Goal: Task Accomplishment & Management: Use online tool/utility

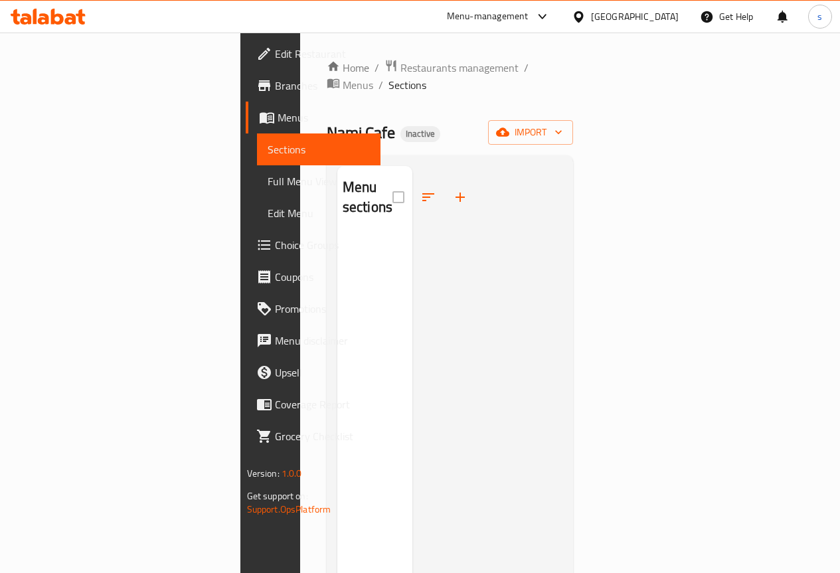
click at [562, 275] on div at bounding box center [487, 452] width 150 height 573
drag, startPoint x: 435, startPoint y: 321, endPoint x: 432, endPoint y: 329, distance: 7.8
click at [435, 322] on div at bounding box center [487, 452] width 150 height 573
click at [412, 241] on div at bounding box center [487, 452] width 150 height 573
click at [509, 125] on icon "button" at bounding box center [502, 131] width 13 height 13
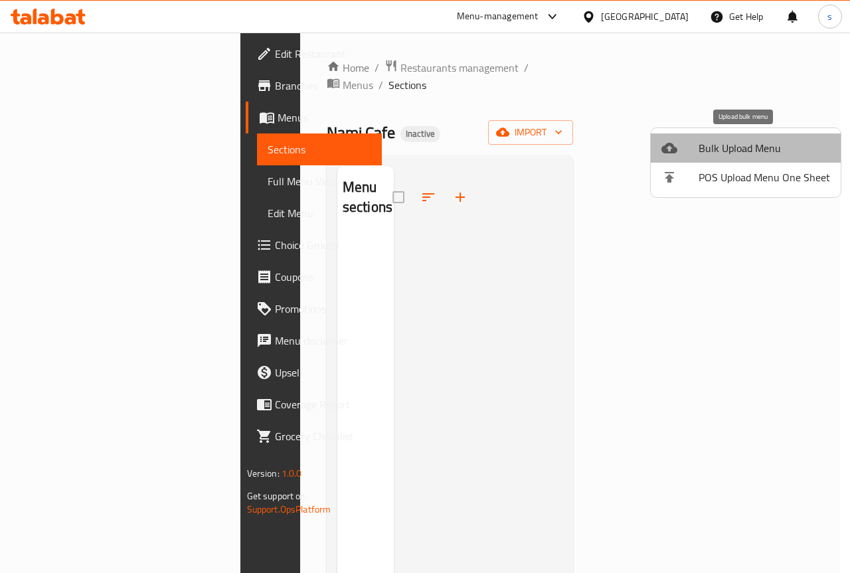
click at [789, 148] on span "Bulk Upload Menu" at bounding box center [763, 148] width 131 height 16
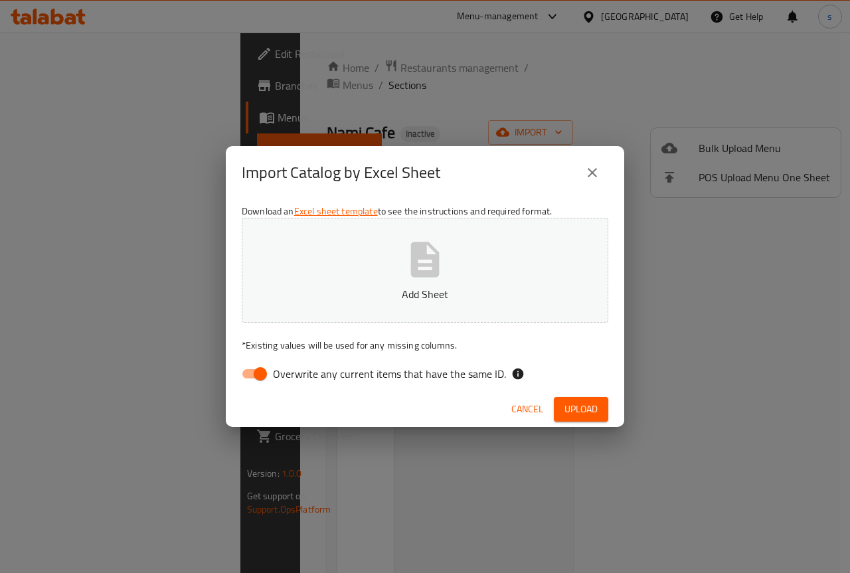
click at [307, 380] on span "Overwrite any current items that have the same ID." at bounding box center [389, 374] width 233 height 16
click at [298, 380] on input "Overwrite any current items that have the same ID." at bounding box center [260, 373] width 76 height 25
checkbox input "false"
click at [568, 404] on span "Upload" at bounding box center [580, 409] width 33 height 17
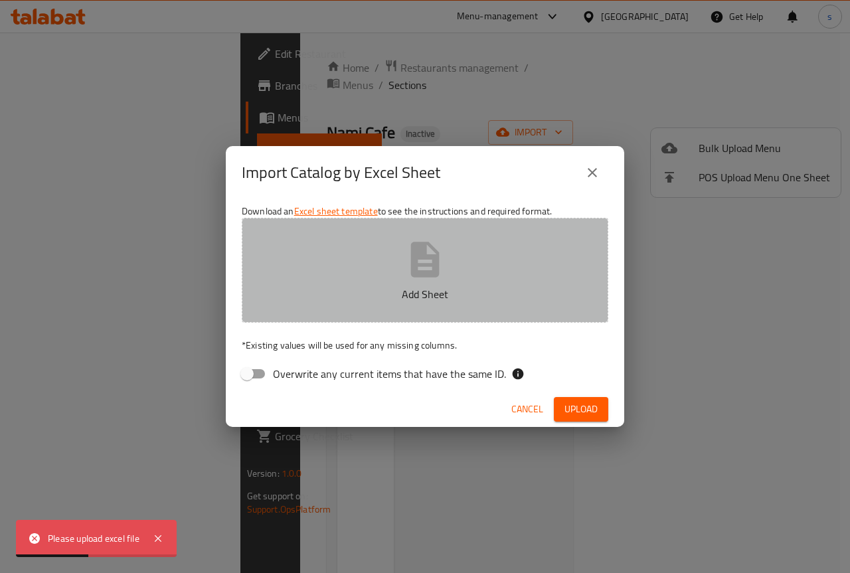
click at [443, 272] on icon "button" at bounding box center [425, 259] width 42 height 42
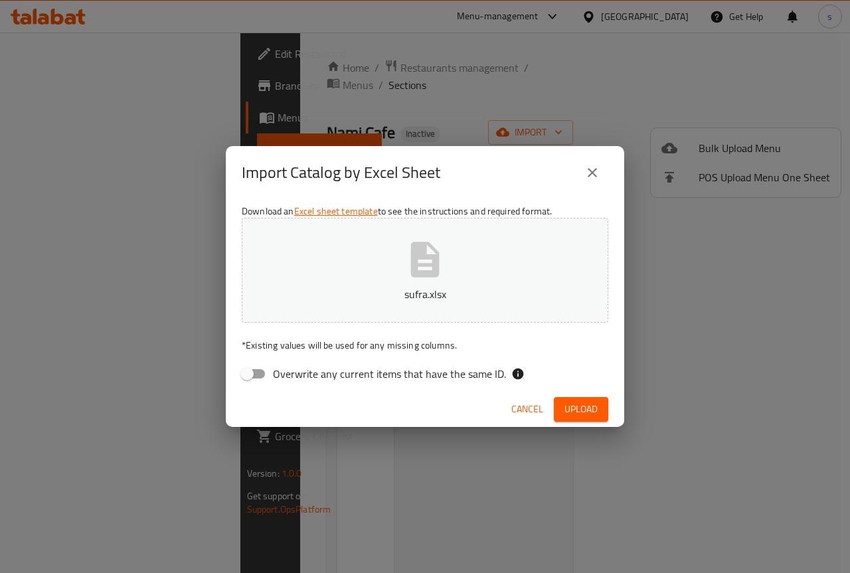
click at [581, 407] on span "Upload" at bounding box center [580, 409] width 33 height 17
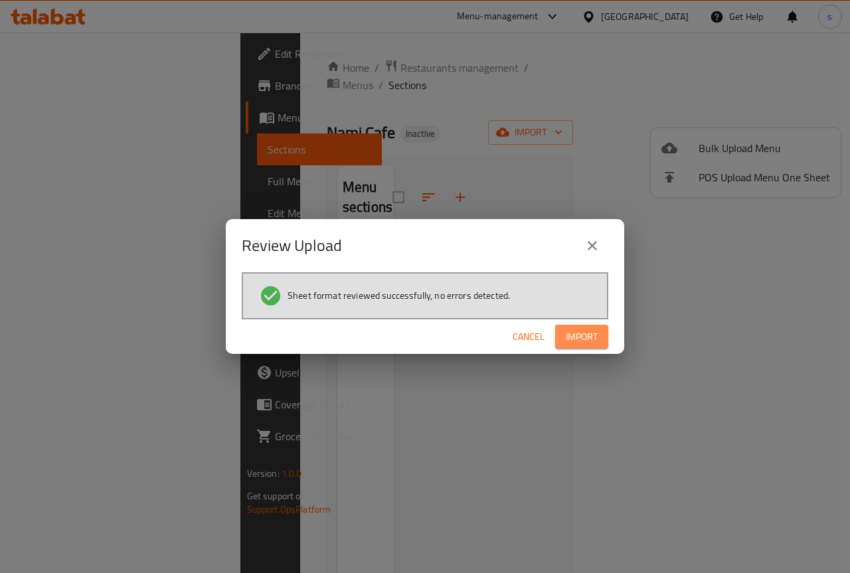
click at [585, 333] on span "Import" at bounding box center [581, 337] width 32 height 17
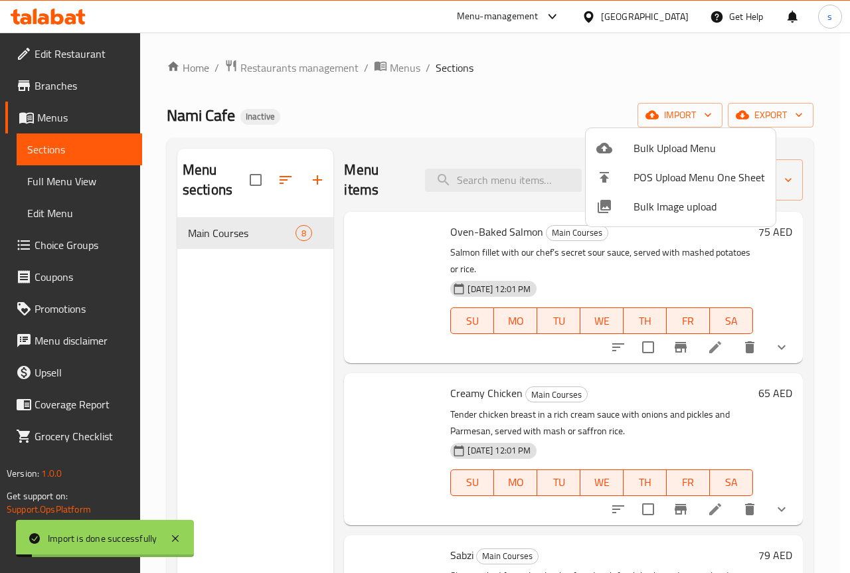
click at [392, 289] on div at bounding box center [425, 286] width 850 height 573
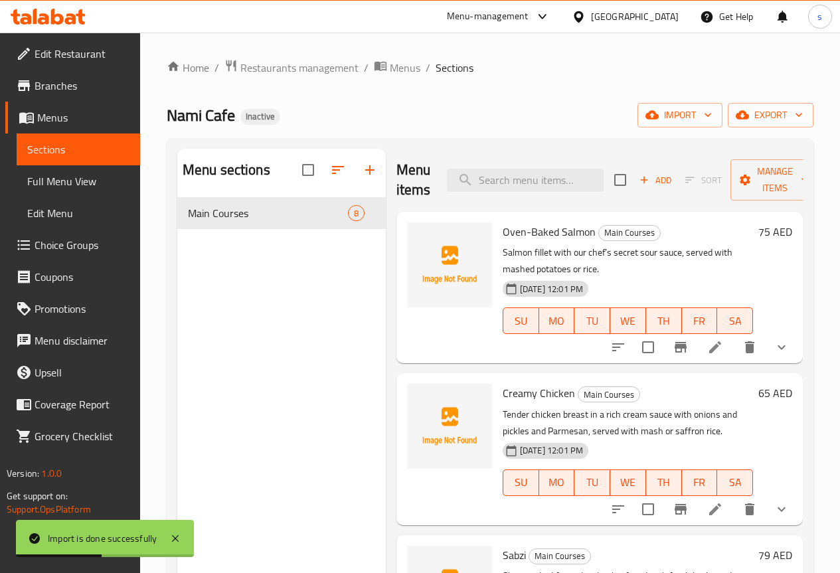
click at [52, 184] on span "Full Menu View" at bounding box center [78, 181] width 102 height 16
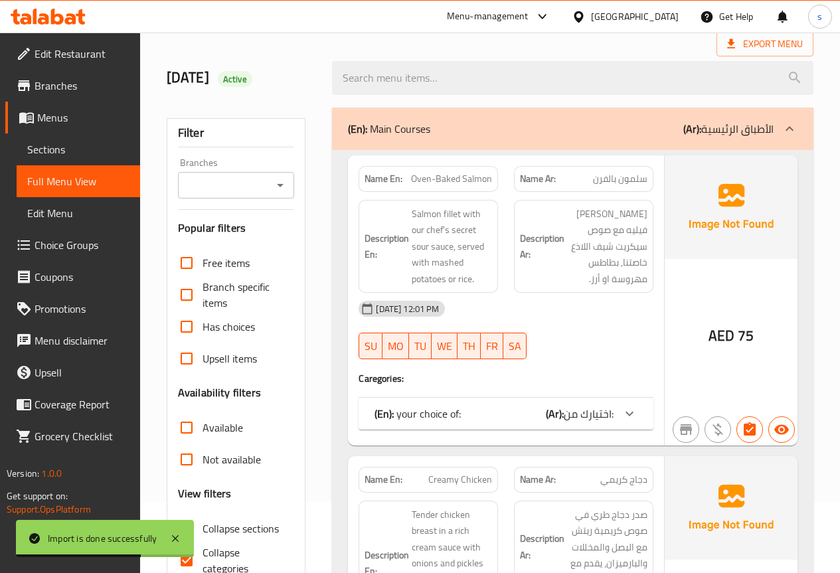
scroll to position [199, 0]
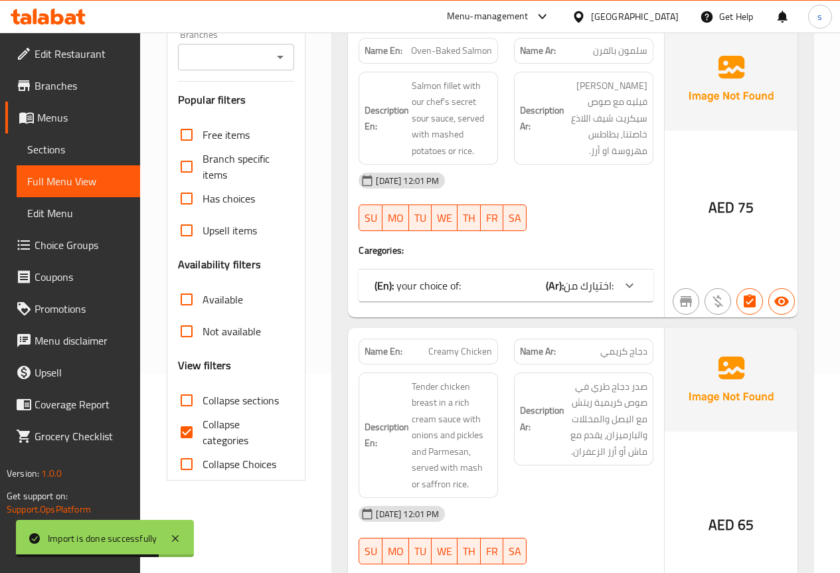
click at [240, 428] on span "Collapse categories" at bounding box center [243, 432] width 82 height 32
click at [202, 428] on input "Collapse categories" at bounding box center [187, 432] width 32 height 32
checkbox input "false"
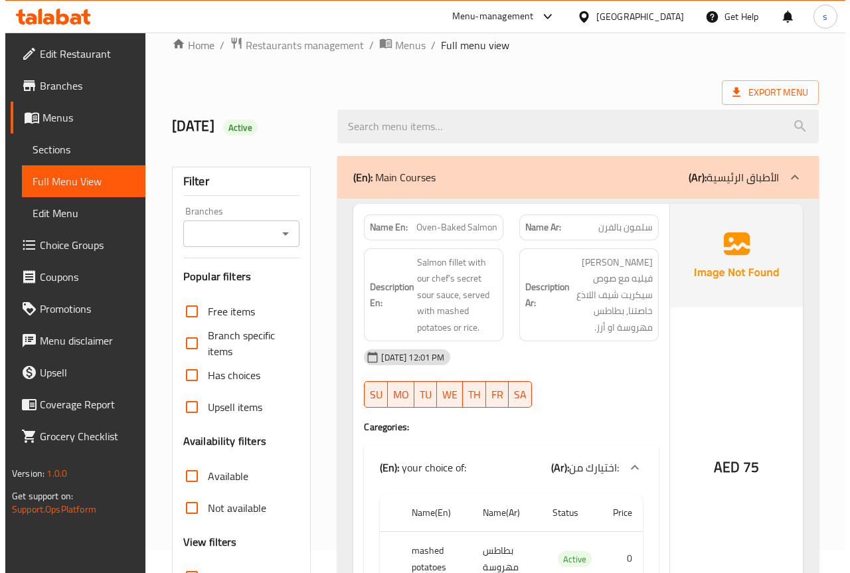
scroll to position [0, 0]
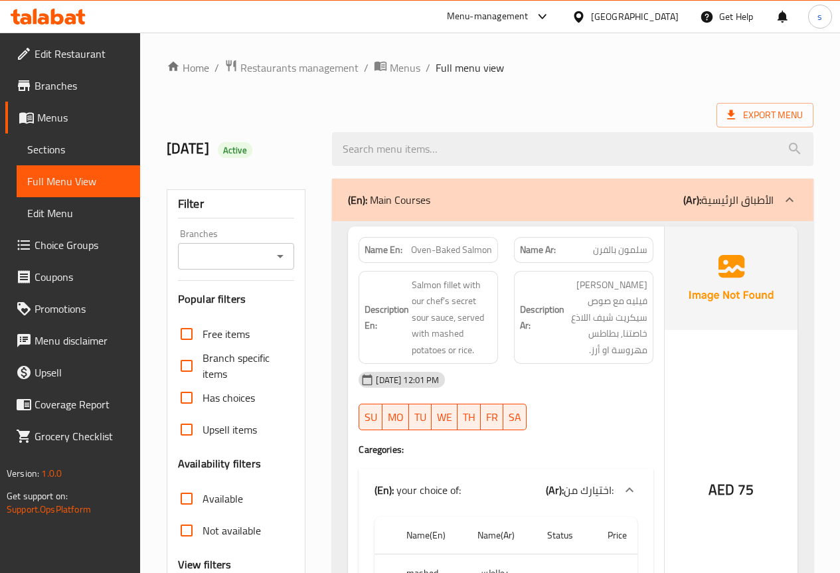
click at [451, 120] on div "[DATE] Active" at bounding box center [490, 148] width 662 height 59
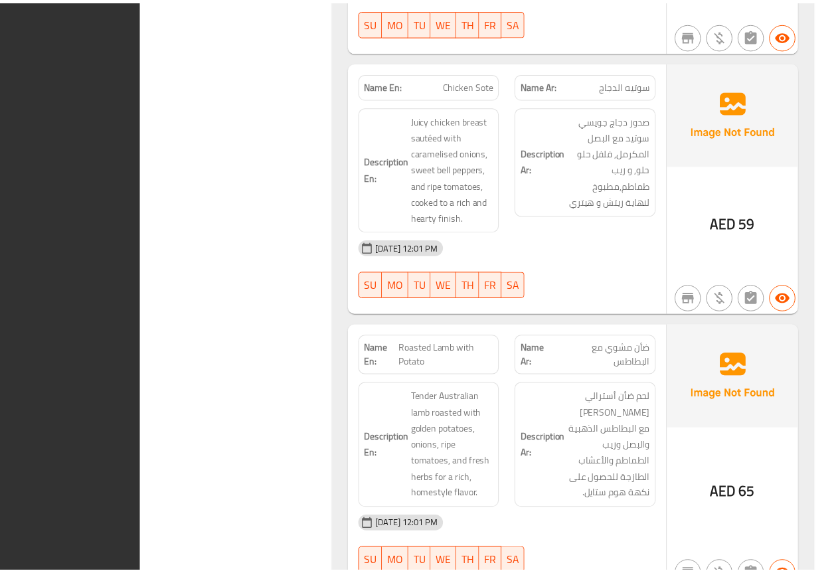
scroll to position [2252, 0]
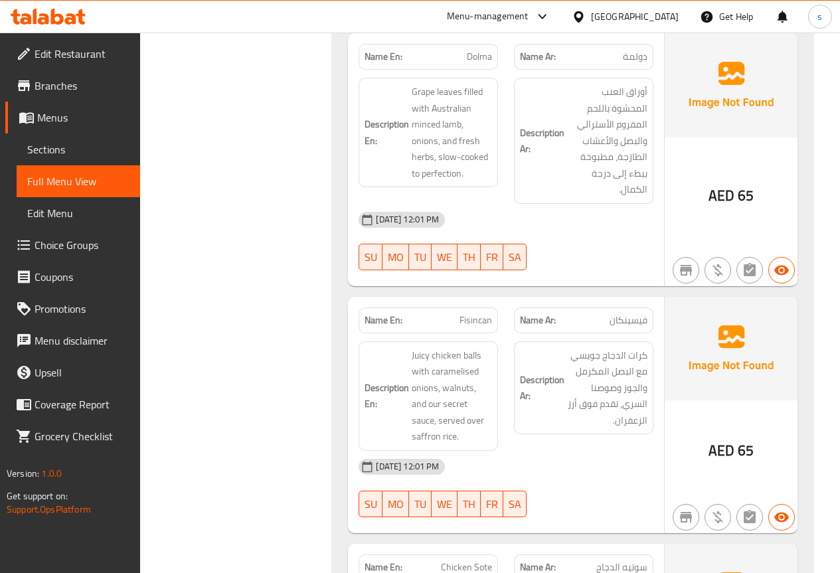
scroll to position [1588, 0]
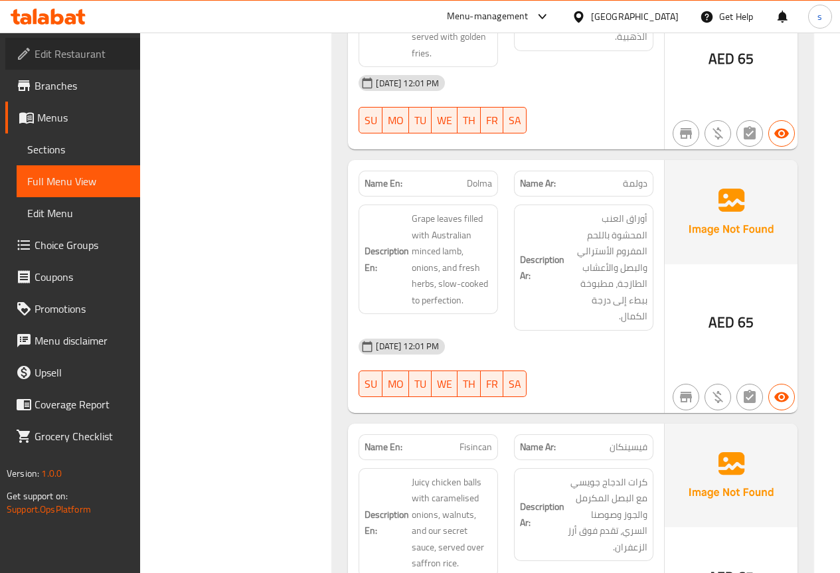
click at [48, 54] on span "Edit Restaurant" at bounding box center [82, 54] width 95 height 16
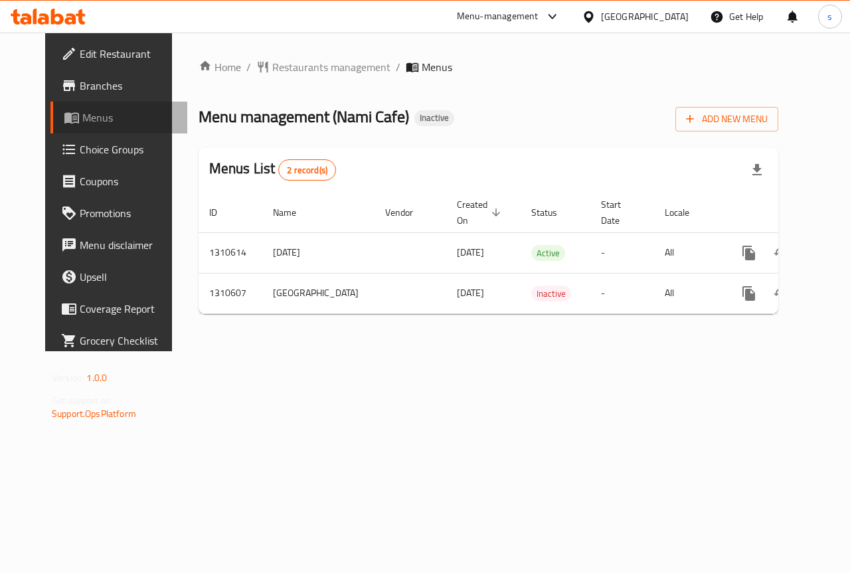
click at [82, 121] on span "Menus" at bounding box center [129, 118] width 94 height 16
click at [90, 87] on span "Branches" at bounding box center [128, 86] width 97 height 16
